Goal: Information Seeking & Learning: Learn about a topic

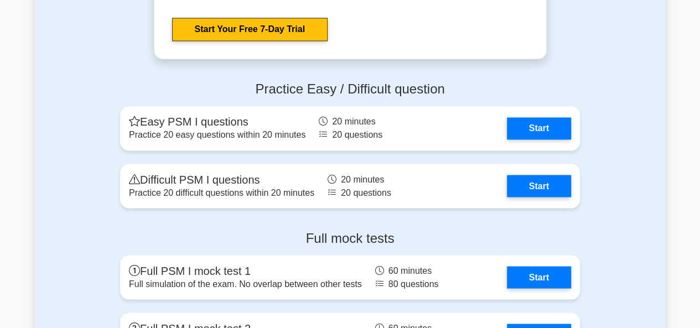
scroll to position [2998, 0]
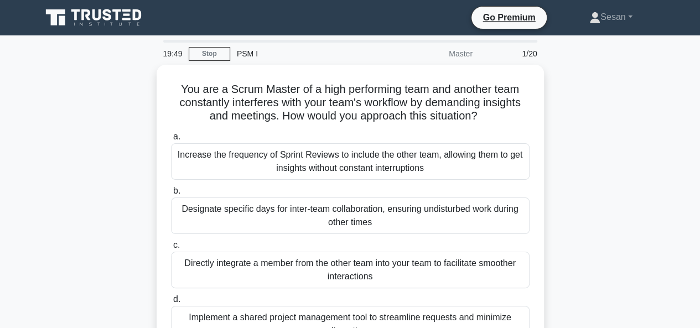
scroll to position [55, 0]
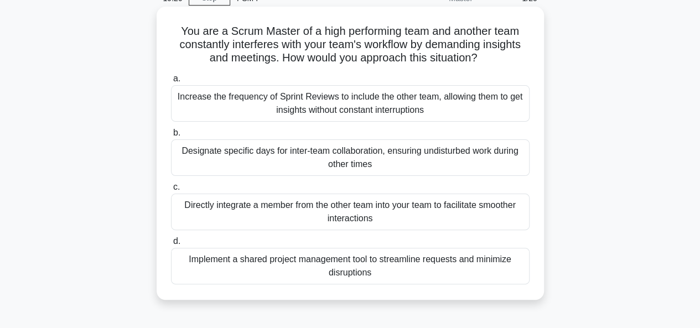
click at [336, 163] on div "Designate specific days for inter-team collaboration, ensuring undisturbed work…" at bounding box center [350, 157] width 358 height 37
click at [171, 137] on input "b. Designate specific days for inter-team collaboration, ensuring undisturbed w…" at bounding box center [171, 132] width 0 height 7
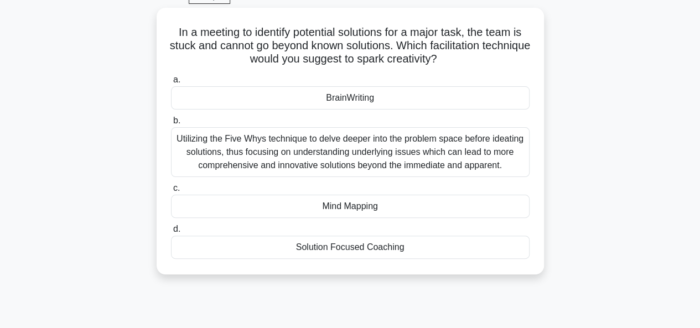
scroll to position [58, 0]
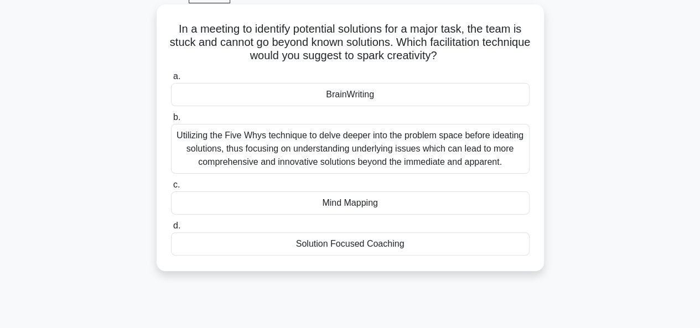
click at [342, 202] on div "Mind Mapping" at bounding box center [350, 202] width 358 height 23
click at [171, 189] on input "c. Mind Mapping" at bounding box center [171, 184] width 0 height 7
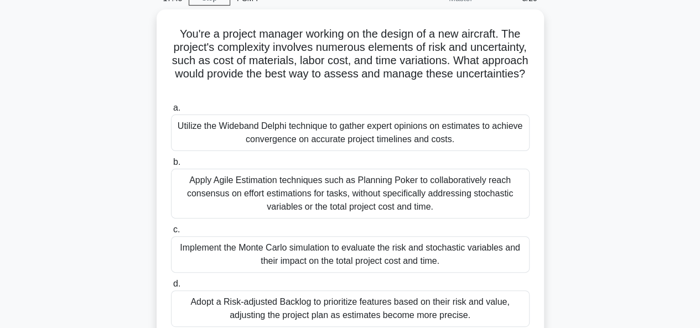
scroll to position [54, 0]
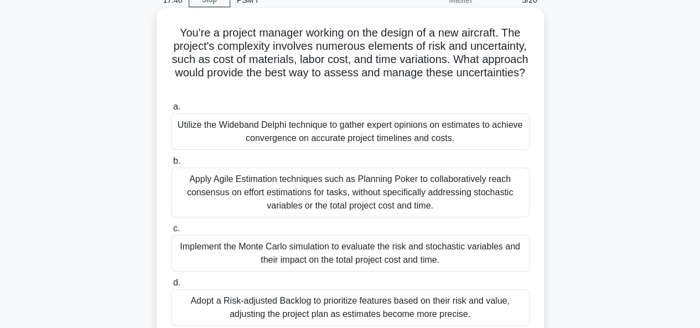
click at [307, 182] on div "Apply Agile Estimation techniques such as Planning Poker to collaboratively rea…" at bounding box center [350, 193] width 358 height 50
click at [171, 165] on input "b. Apply Agile Estimation techniques such as Planning Poker to collaboratively …" at bounding box center [171, 161] width 0 height 7
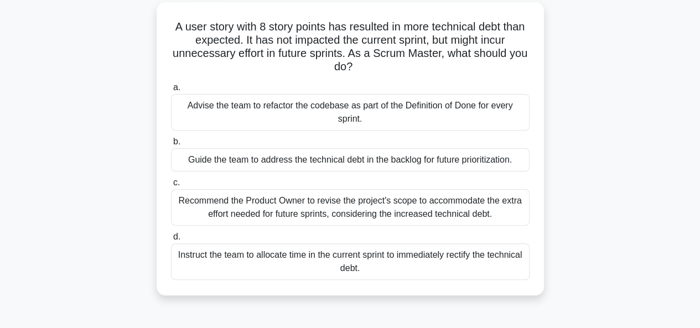
scroll to position [63, 0]
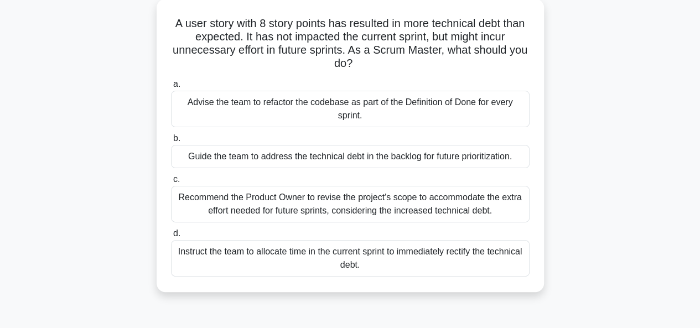
click at [236, 157] on div "Guide the team to address the technical debt in the backlog for future prioriti…" at bounding box center [350, 156] width 358 height 23
click at [171, 142] on input "b. Guide the team to address the technical debt in the backlog for future prior…" at bounding box center [171, 138] width 0 height 7
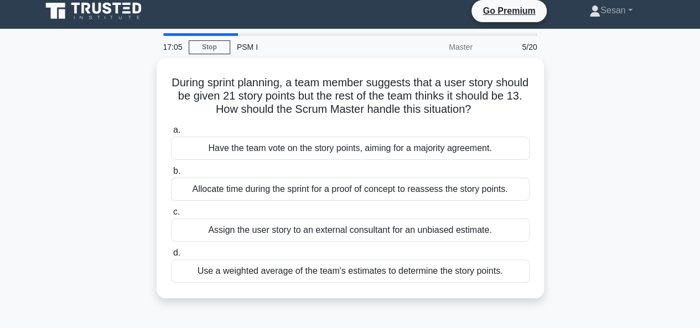
scroll to position [0, 0]
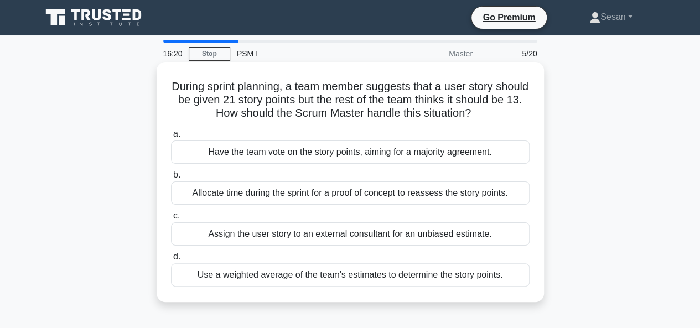
click at [253, 274] on div "Use a weighted average of the team's estimates to determine the story points." at bounding box center [350, 274] width 358 height 23
click at [171, 261] on input "d. Use a weighted average of the team's estimates to determine the story points." at bounding box center [171, 256] width 0 height 7
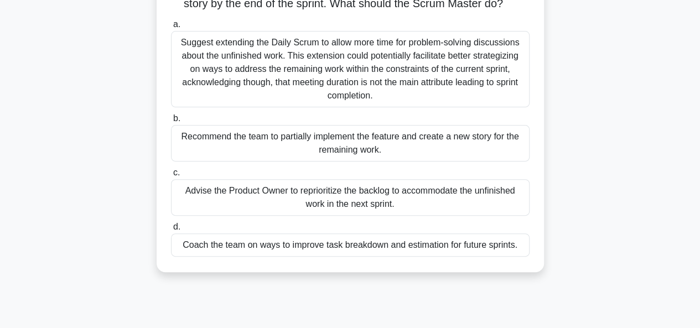
scroll to position [92, 0]
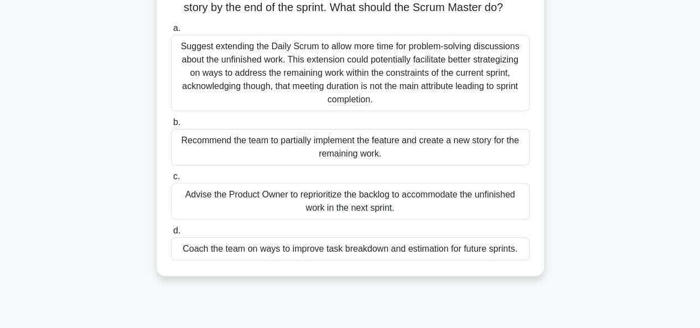
click at [226, 261] on div "Coach the team on ways to improve task breakdown and estimation for future spri…" at bounding box center [350, 248] width 358 height 23
click at [171, 235] on input "d. Coach the team on ways to improve task breakdown and estimation for future s…" at bounding box center [171, 230] width 0 height 7
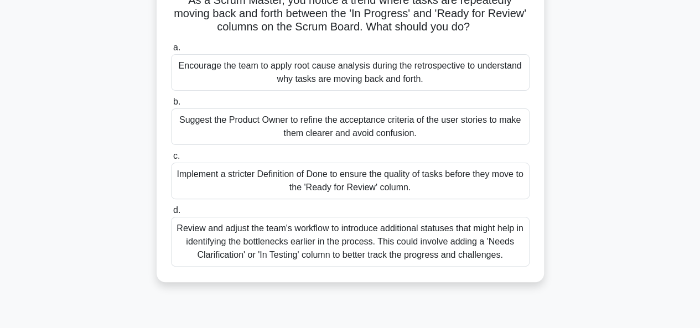
scroll to position [90, 0]
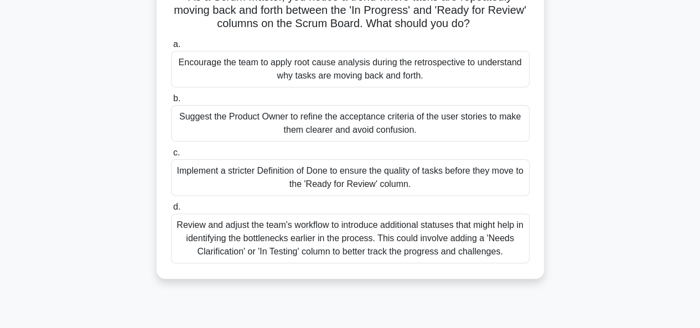
click at [211, 65] on div "Encourage the team to apply root cause analysis during the retrospective to und…" at bounding box center [350, 69] width 358 height 37
click at [171, 48] on input "a. Encourage the team to apply root cause analysis during the retrospective to …" at bounding box center [171, 44] width 0 height 7
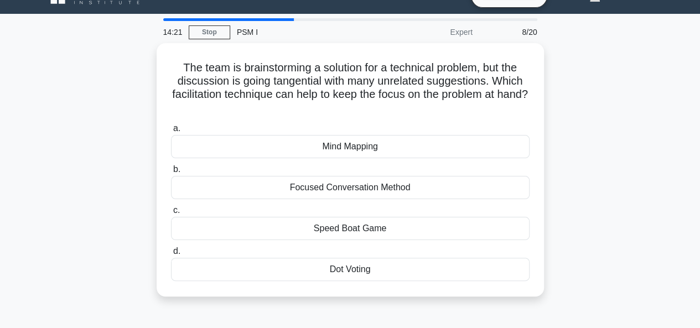
scroll to position [31, 0]
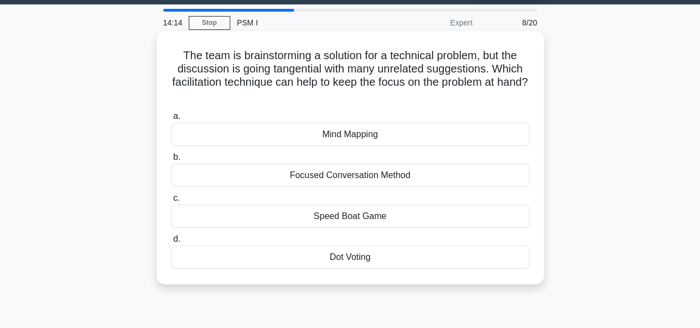
click at [334, 175] on div "Focused Conversation Method" at bounding box center [350, 175] width 358 height 23
click at [171, 161] on input "b. Focused Conversation Method" at bounding box center [171, 157] width 0 height 7
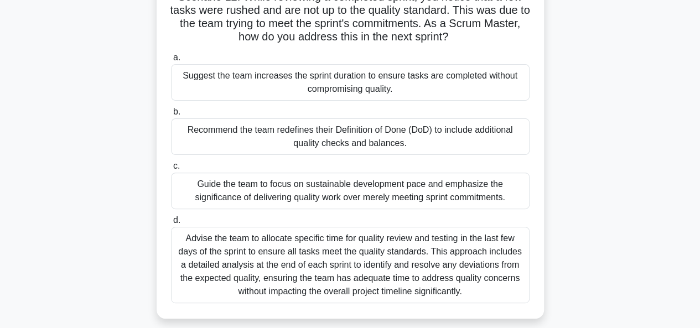
scroll to position [93, 0]
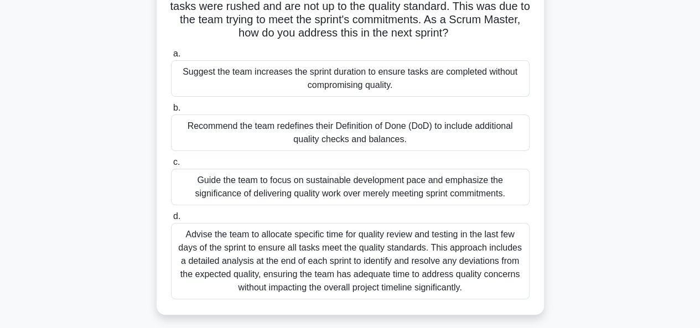
click at [247, 120] on div "Recommend the team redefines their Definition of Done (DoD) to include addition…" at bounding box center [350, 133] width 358 height 37
click at [171, 112] on input "b. Recommend the team redefines their Definition of Done (DoD) to include addit…" at bounding box center [171, 108] width 0 height 7
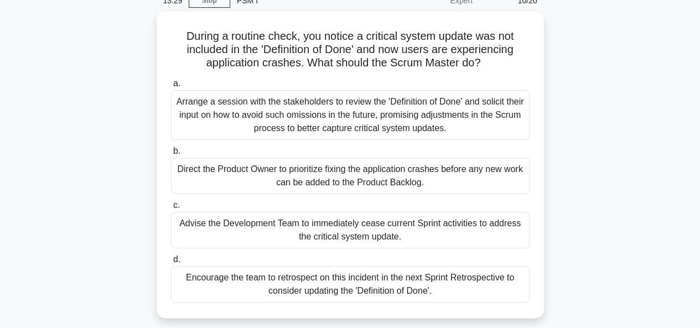
scroll to position [56, 0]
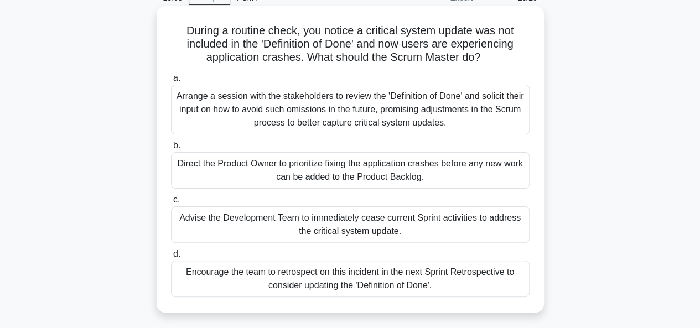
click at [313, 284] on div "Encourage the team to retrospect on this incident in the next Sprint Retrospect…" at bounding box center [350, 279] width 358 height 37
click at [171, 258] on input "d. Encourage the team to retrospect on this incident in the next Sprint Retrosp…" at bounding box center [171, 254] width 0 height 7
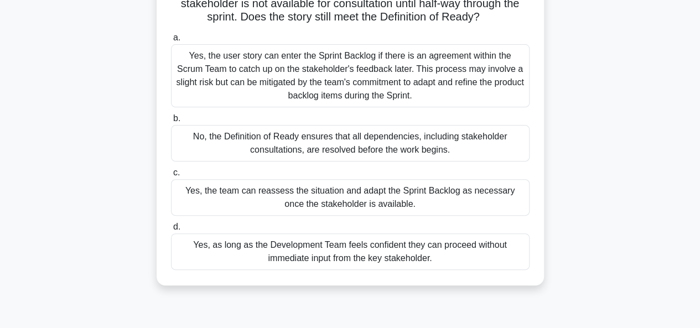
scroll to position [100, 0]
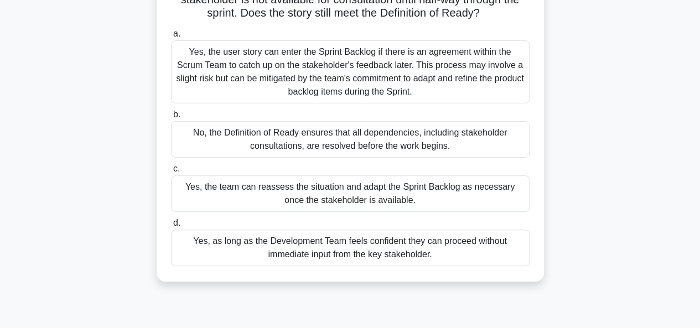
click at [299, 140] on div "No, the Definition of Ready ensures that all dependencies, including stakeholde…" at bounding box center [350, 139] width 358 height 37
click at [171, 118] on input "b. No, the Definition of Ready ensures that all dependencies, including stakeho…" at bounding box center [171, 114] width 0 height 7
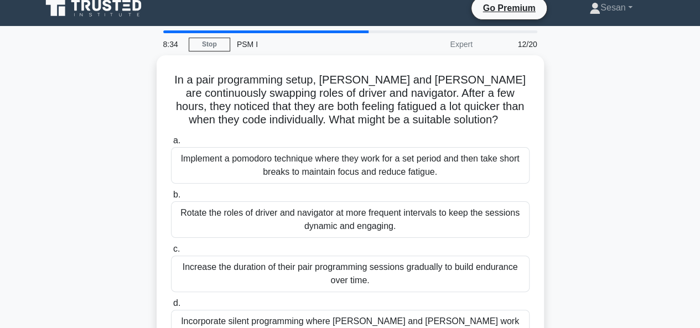
scroll to position [0, 0]
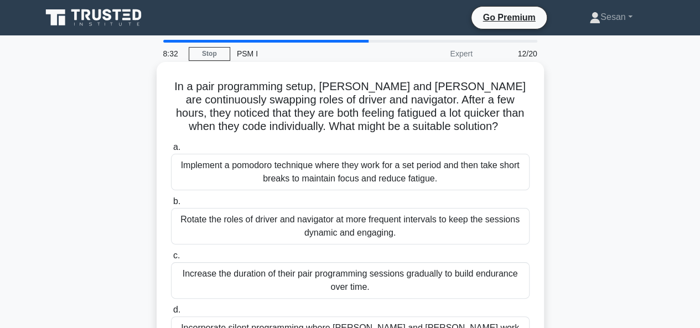
click at [267, 173] on div "Implement a pomodoro technique where they work for a set period and then take s…" at bounding box center [350, 172] width 358 height 37
click at [171, 151] on input "a. Implement a pomodoro technique where they work for a set period and then tak…" at bounding box center [171, 147] width 0 height 7
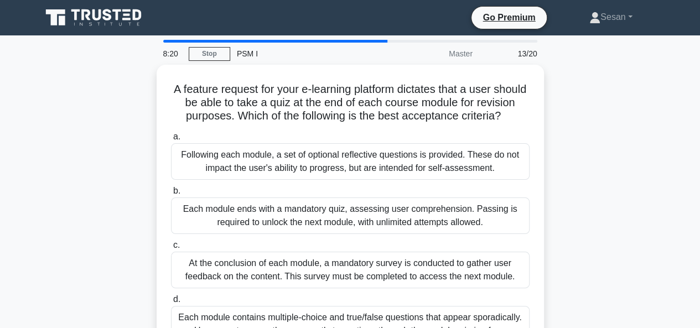
click at [117, 186] on div "A feature request for your e-learning platform dictates that a user should be a…" at bounding box center [350, 225] width 631 height 320
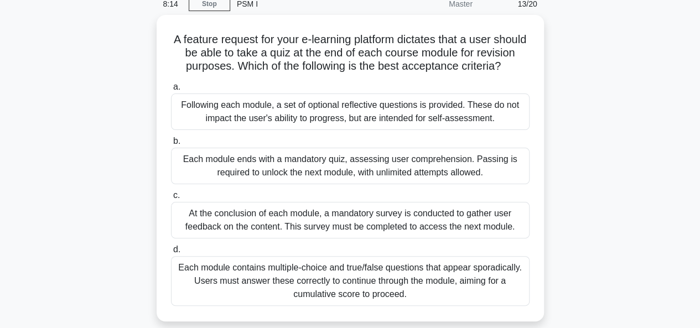
scroll to position [51, 0]
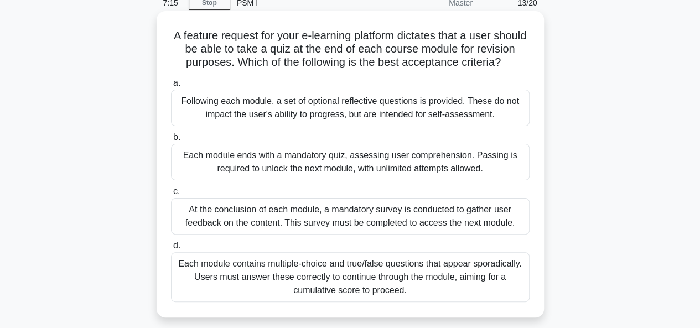
click at [250, 123] on div "Following each module, a set of optional reflective questions is provided. Thes…" at bounding box center [350, 108] width 358 height 37
click at [171, 87] on input "a. Following each module, a set of optional reflective questions is provided. T…" at bounding box center [171, 83] width 0 height 7
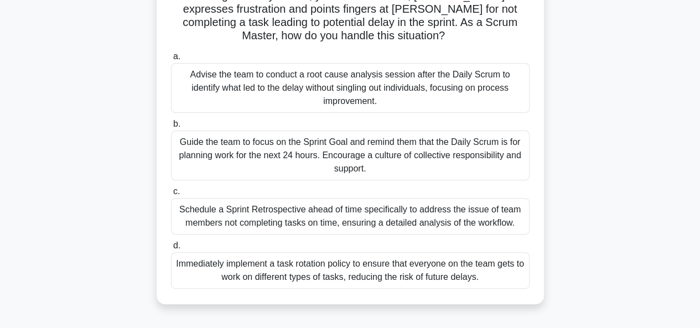
scroll to position [93, 0]
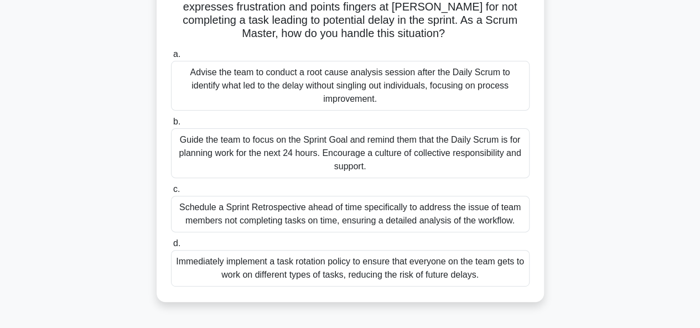
click at [315, 143] on div "Guide the team to focus on the Sprint Goal and remind them that the Daily Scrum…" at bounding box center [350, 153] width 358 height 50
click at [171, 126] on input "b. Guide the team to focus on the Sprint Goal and remind them that the Daily Sc…" at bounding box center [171, 121] width 0 height 7
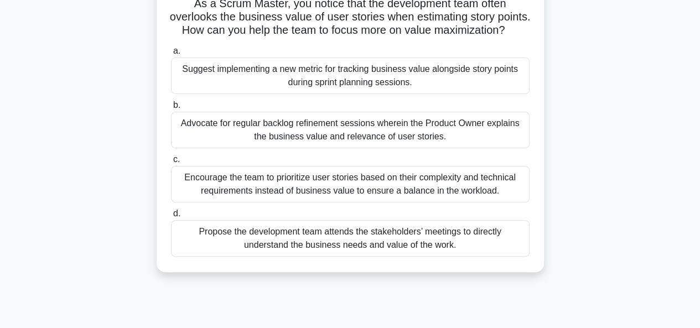
scroll to position [87, 0]
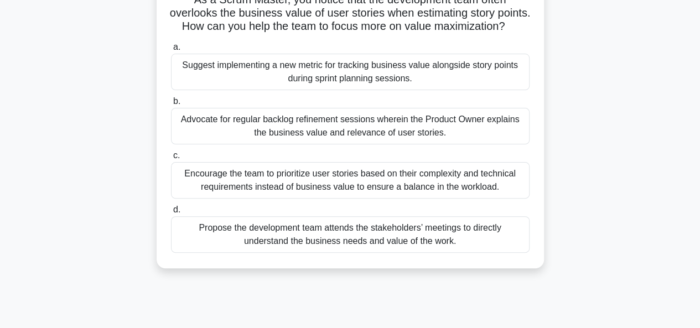
click at [297, 139] on div "Advocate for regular backlog refinement sessions wherein the Product Owner expl…" at bounding box center [350, 126] width 358 height 37
click at [171, 105] on input "b. Advocate for regular backlog refinement sessions wherein the Product Owner e…" at bounding box center [171, 101] width 0 height 7
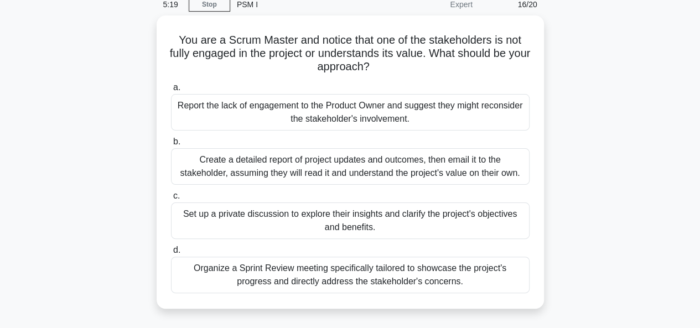
scroll to position [50, 0]
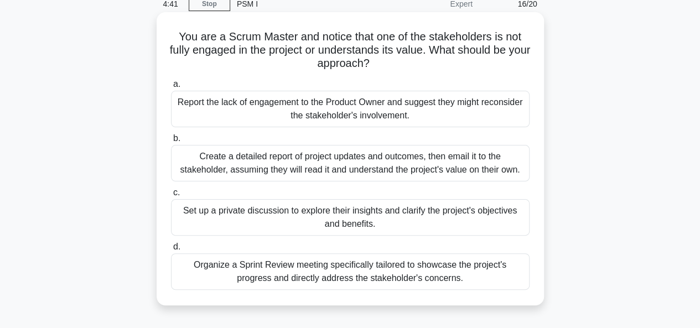
click at [326, 220] on div "Set up a private discussion to explore their insights and clarify the project's…" at bounding box center [350, 217] width 358 height 37
click at [171, 196] on input "c. Set up a private discussion to explore their insights and clarify the projec…" at bounding box center [171, 192] width 0 height 7
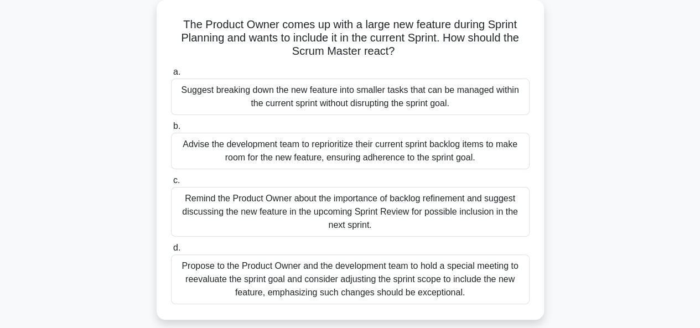
scroll to position [65, 0]
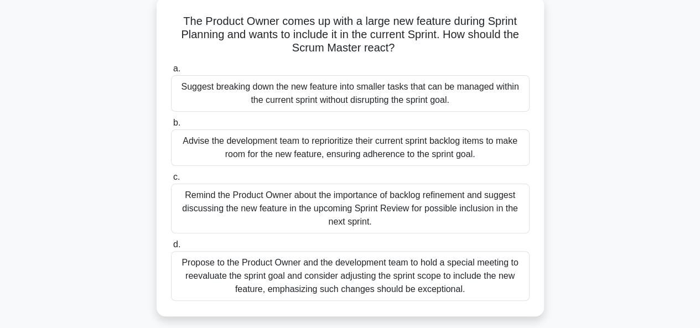
click at [357, 203] on div "Remind the Product Owner about the importance of backlog refinement and suggest…" at bounding box center [350, 209] width 358 height 50
click at [171, 181] on input "c. Remind the Product Owner about the importance of backlog refinement and sugg…" at bounding box center [171, 177] width 0 height 7
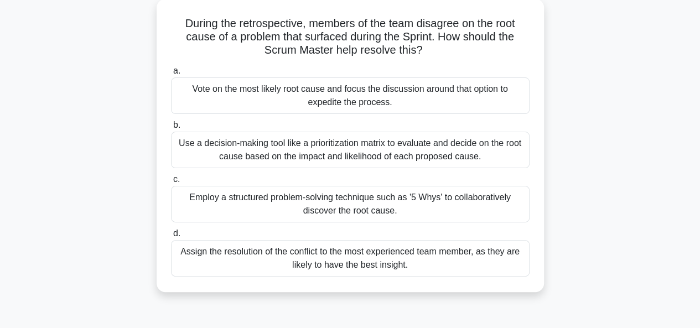
scroll to position [69, 0]
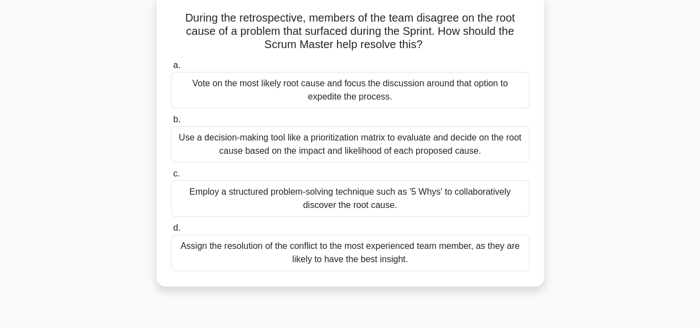
click at [299, 197] on div "Employ a structured problem-solving technique such as '5 Whys' to collaborative…" at bounding box center [350, 198] width 358 height 37
click at [171, 178] on input "c. Employ a structured problem-solving technique such as '5 Whys' to collaborat…" at bounding box center [171, 173] width 0 height 7
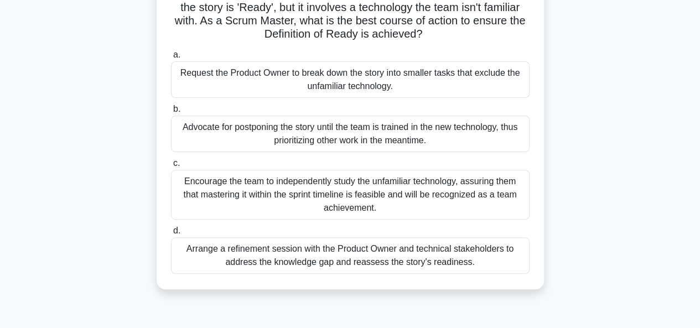
scroll to position [98, 0]
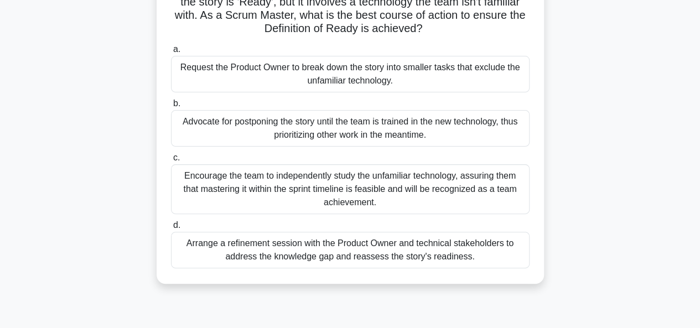
click at [226, 242] on div "Arrange a refinement session with the Product Owner and technical stakeholders …" at bounding box center [350, 250] width 358 height 37
click at [171, 229] on input "d. Arrange a refinement session with the Product Owner and technical stakeholde…" at bounding box center [171, 225] width 0 height 7
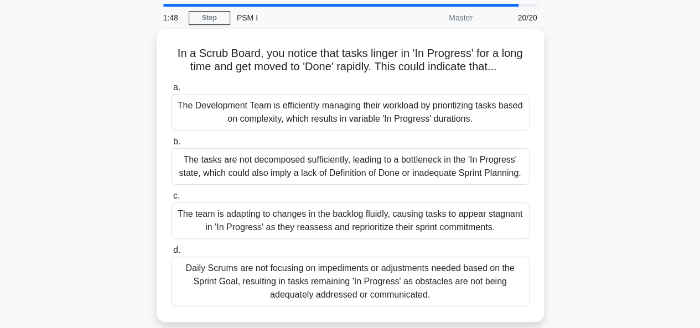
scroll to position [39, 0]
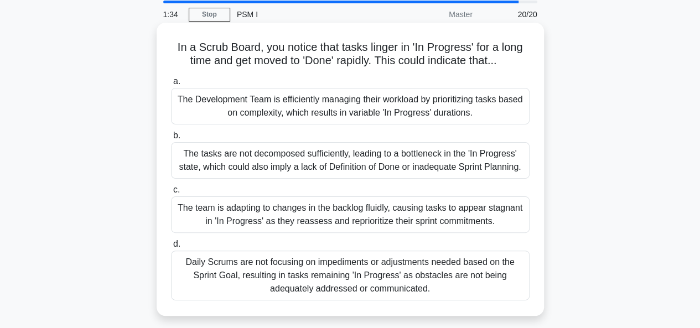
click at [264, 161] on div "The tasks are not decomposed sufficiently, leading to a bottleneck in the 'In P…" at bounding box center [350, 160] width 358 height 37
click at [171, 139] on input "b. The tasks are not decomposed sufficiently, leading to a bottleneck in the 'I…" at bounding box center [171, 135] width 0 height 7
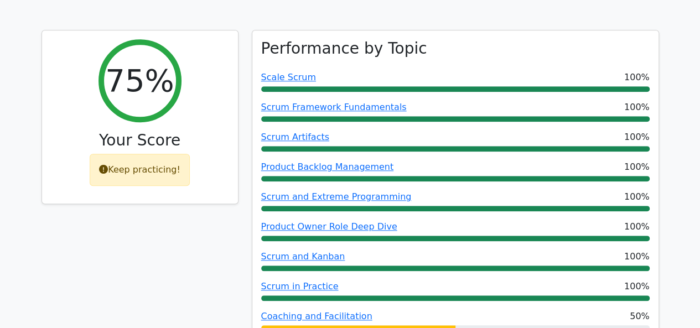
scroll to position [455, 0]
